Goal: Communication & Community: Answer question/provide support

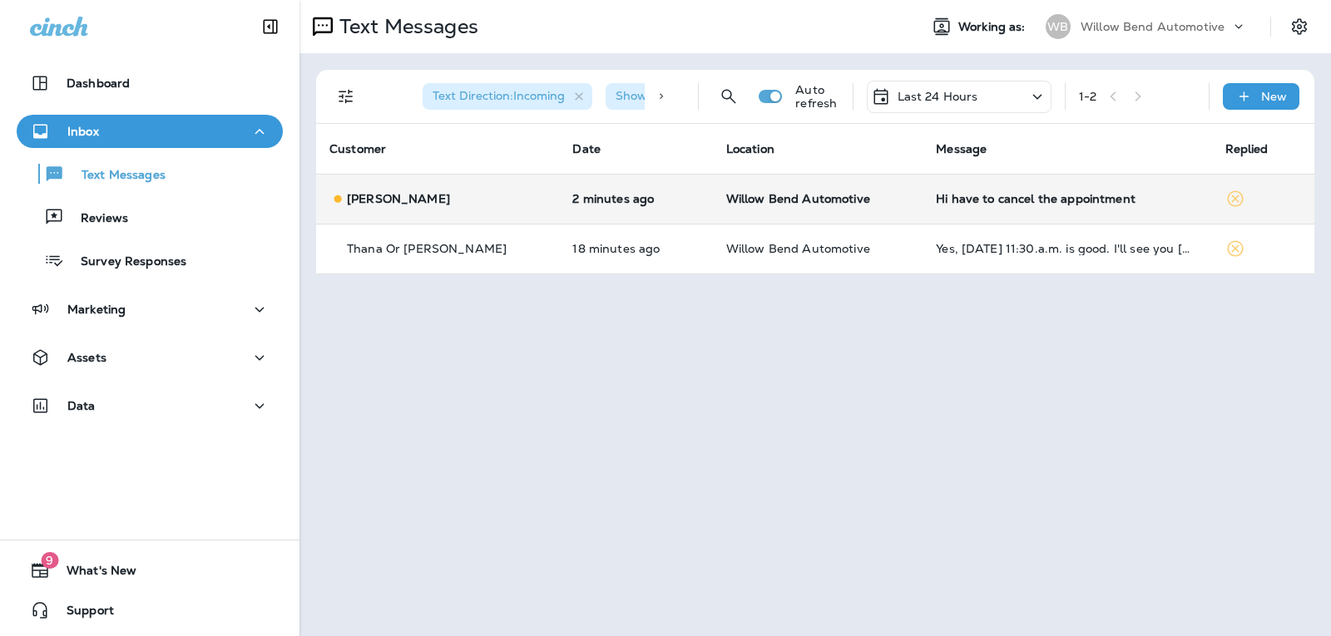
click at [973, 201] on div "Hi have to cancel the appointment" at bounding box center [1067, 198] width 262 height 13
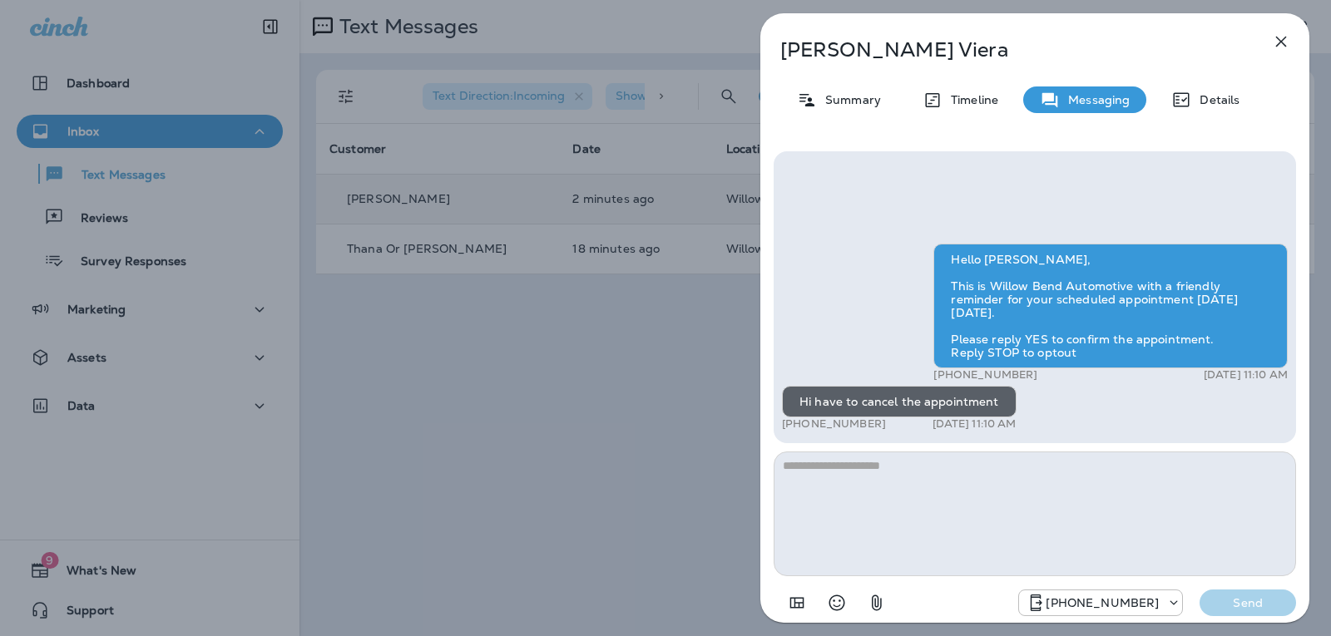
click at [938, 476] on textarea at bounding box center [1035, 514] width 522 height 125
type textarea "*"
type textarea "**********"
click at [1251, 595] on button "Send" at bounding box center [1248, 603] width 97 height 27
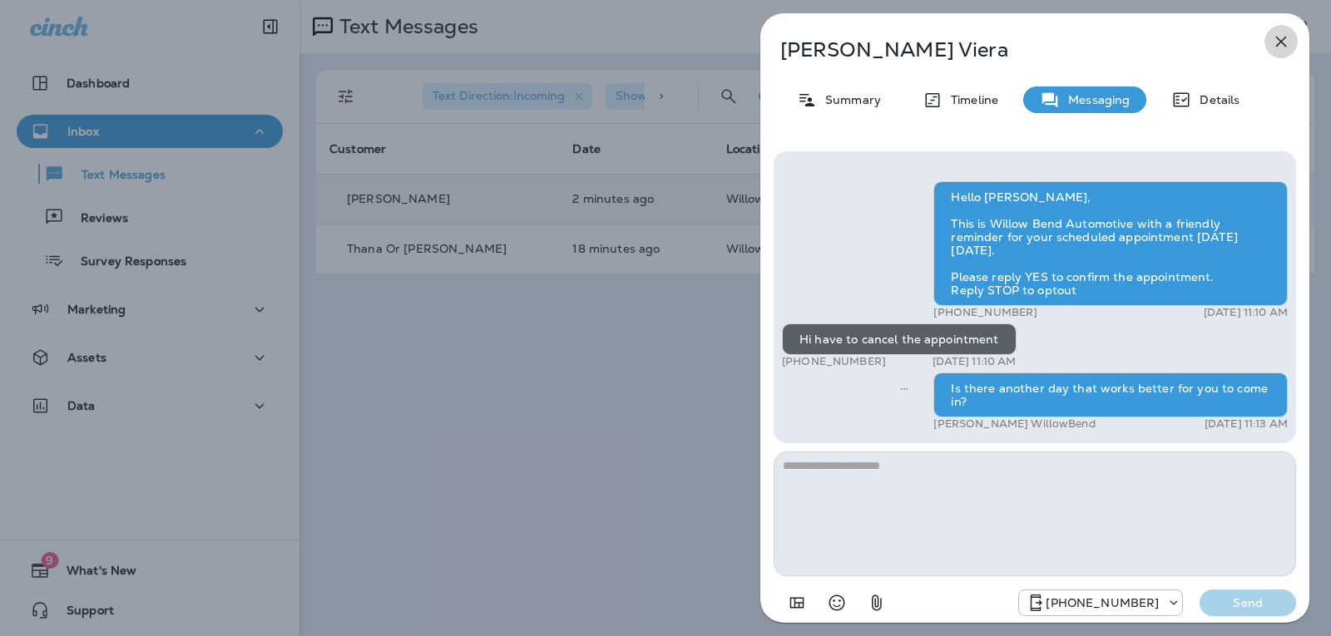
click at [1281, 43] on icon "button" at bounding box center [1281, 42] width 20 height 20
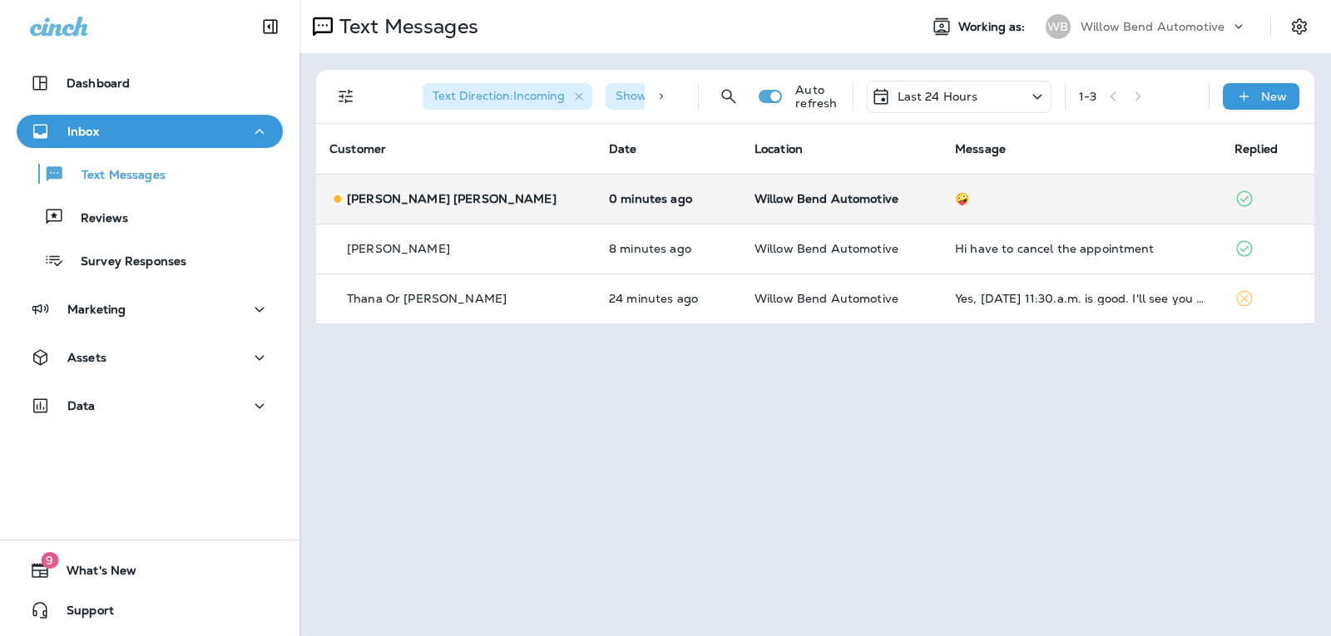
click at [980, 203] on div "🤪" at bounding box center [1081, 198] width 253 height 13
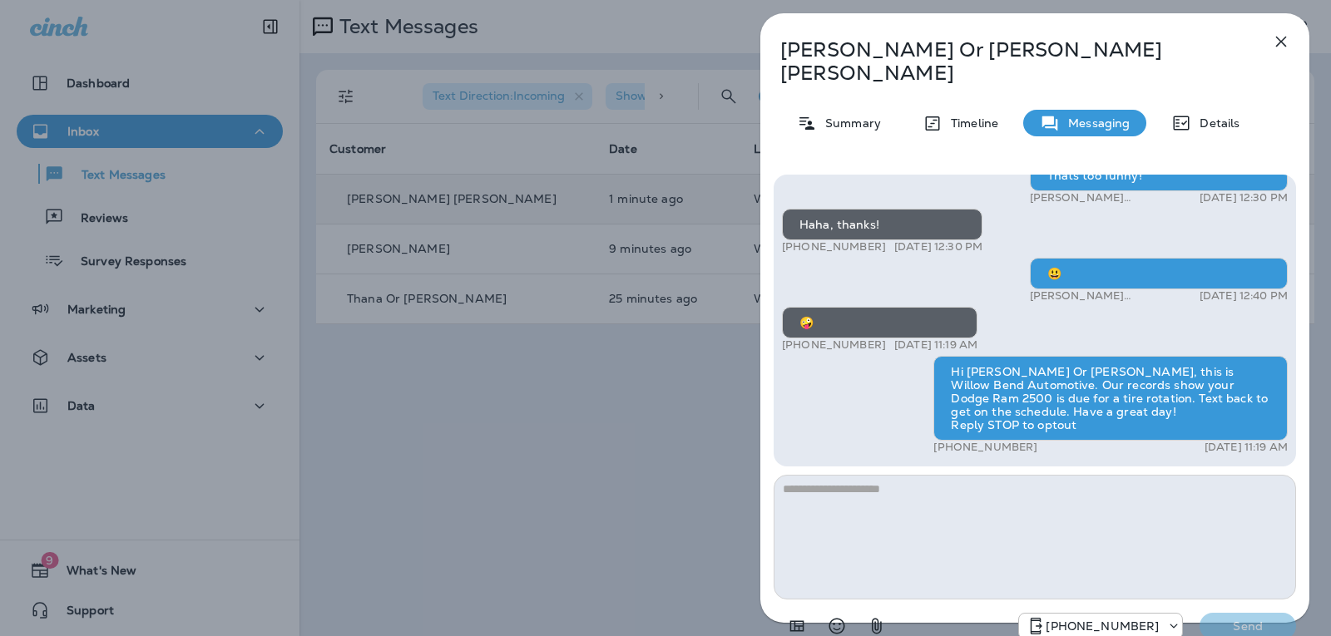
click at [1283, 38] on icon "button" at bounding box center [1281, 42] width 20 height 20
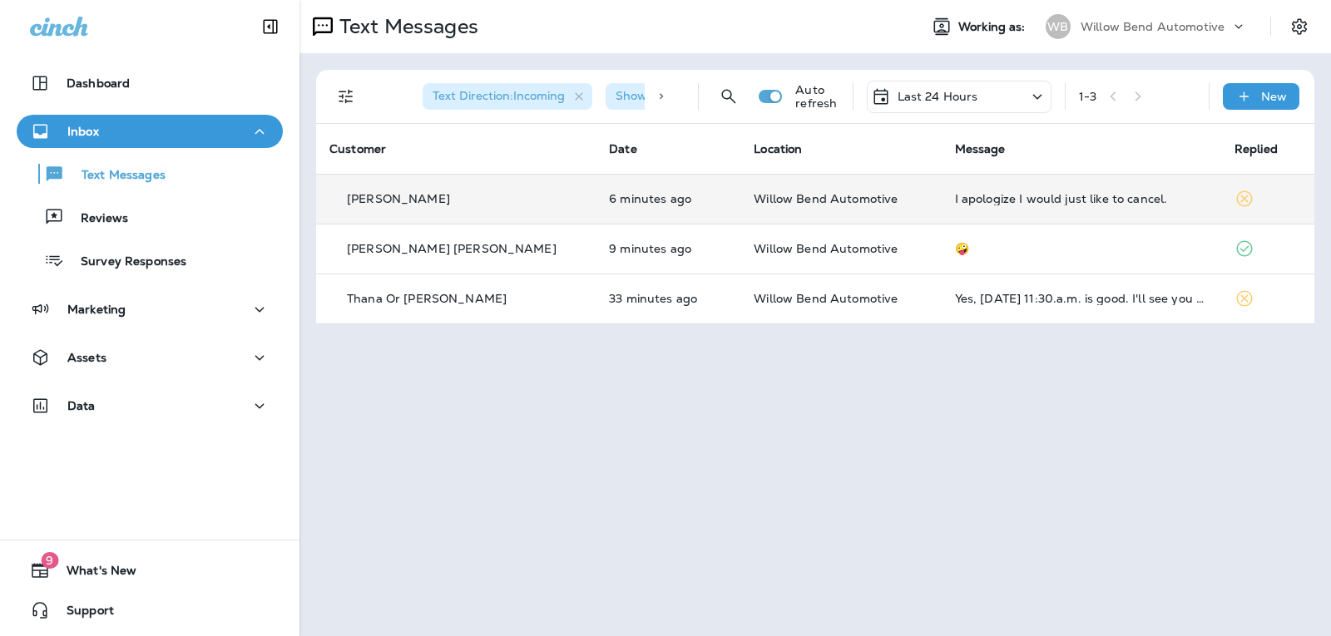
click at [1001, 197] on div "I apologize I would just like to cancel." at bounding box center [1081, 198] width 253 height 13
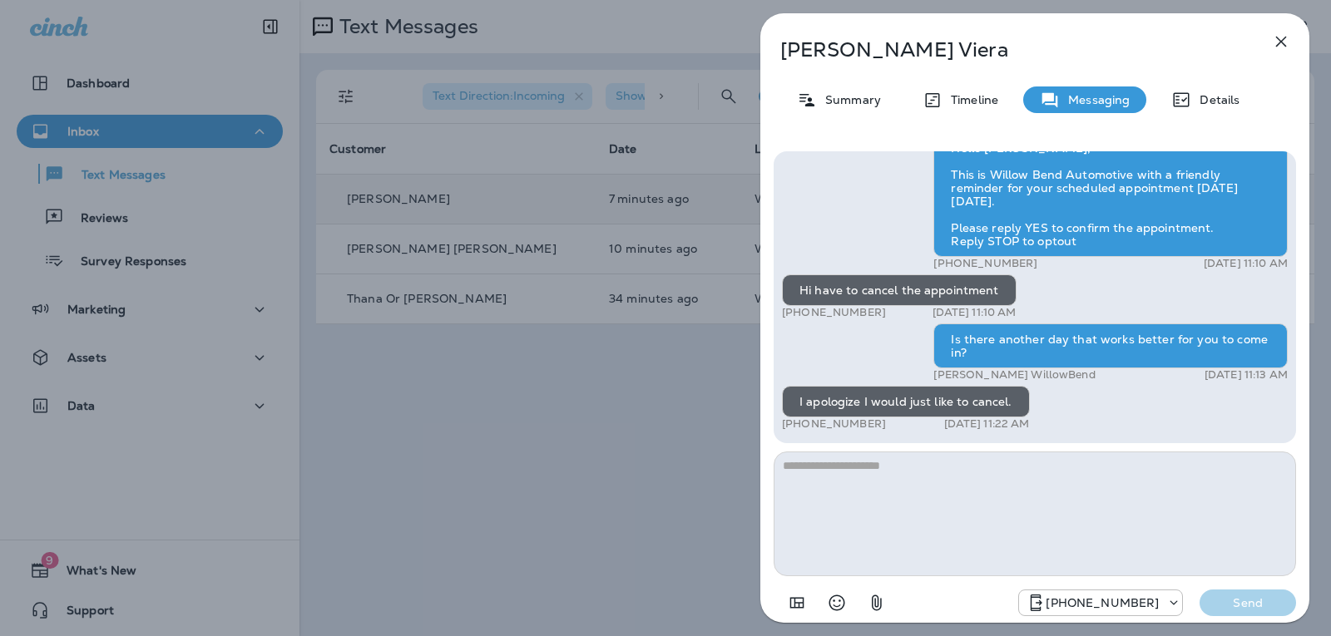
click at [949, 484] on textarea at bounding box center [1035, 514] width 522 height 125
type textarea "**********"
click at [1210, 592] on button "Send" at bounding box center [1248, 603] width 97 height 27
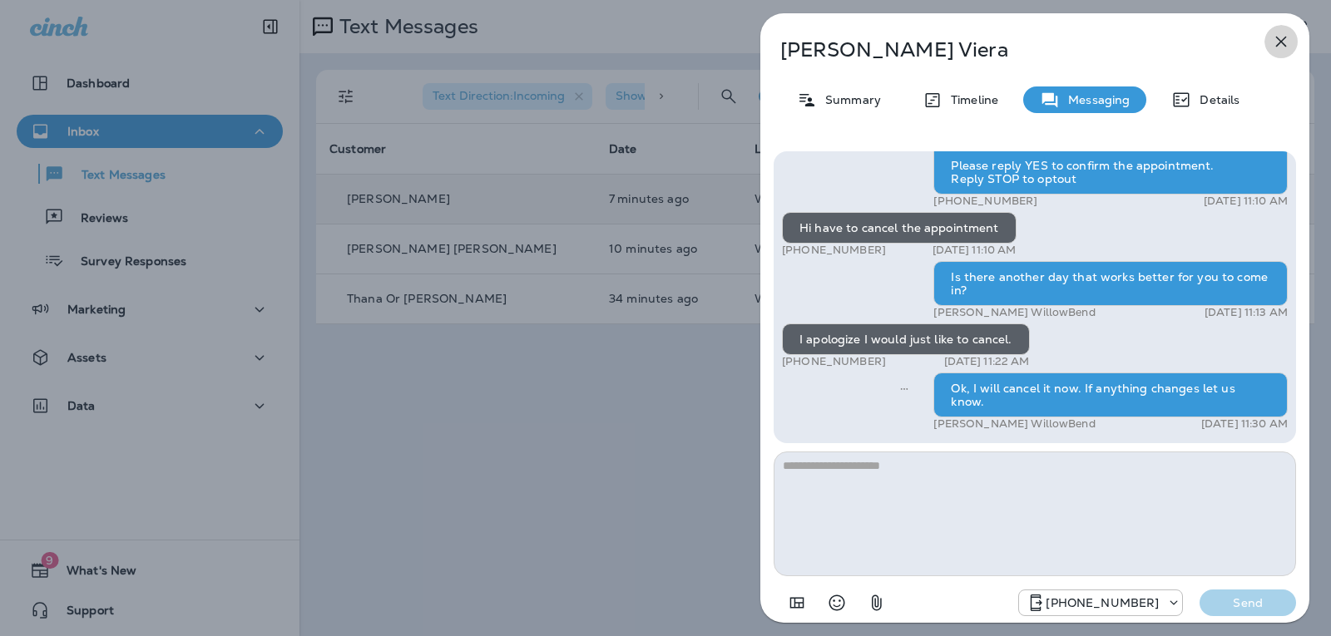
click at [1280, 50] on icon "button" at bounding box center [1281, 42] width 20 height 20
